Goal: Task Accomplishment & Management: Use online tool/utility

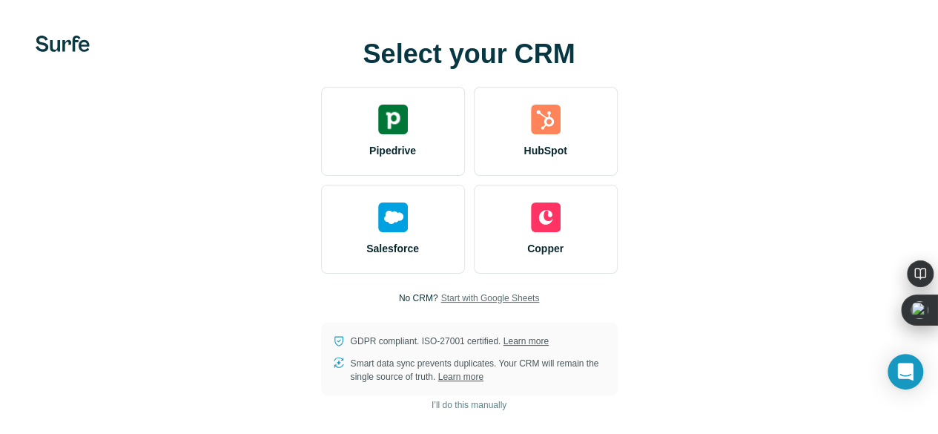
click at [440, 305] on span "Start with Google Sheets" at bounding box center [489, 297] width 99 height 13
